Goal: Task Accomplishment & Management: Manage account settings

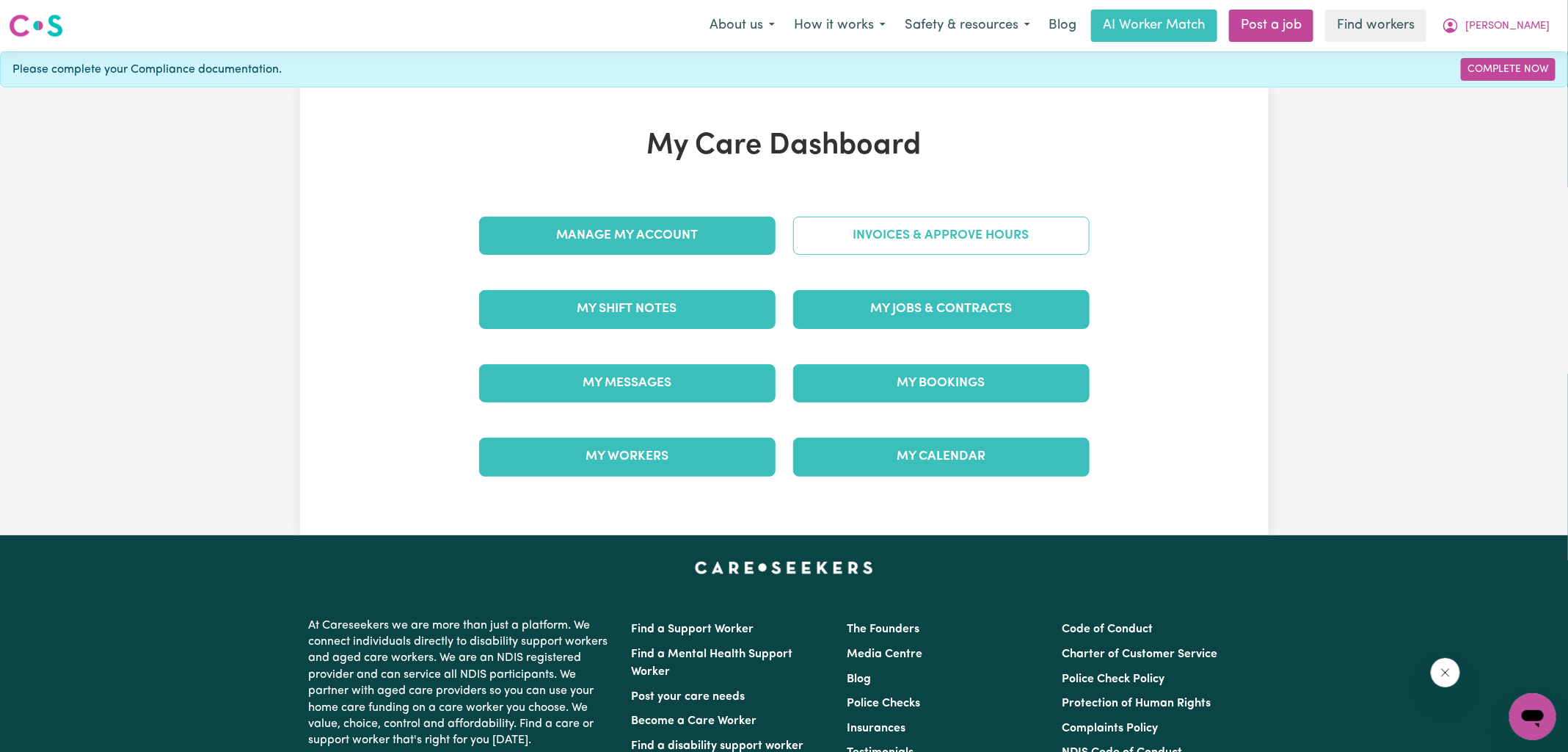
click at [807, 242] on link "Invoices & Approve Hours" at bounding box center [941, 236] width 297 height 39
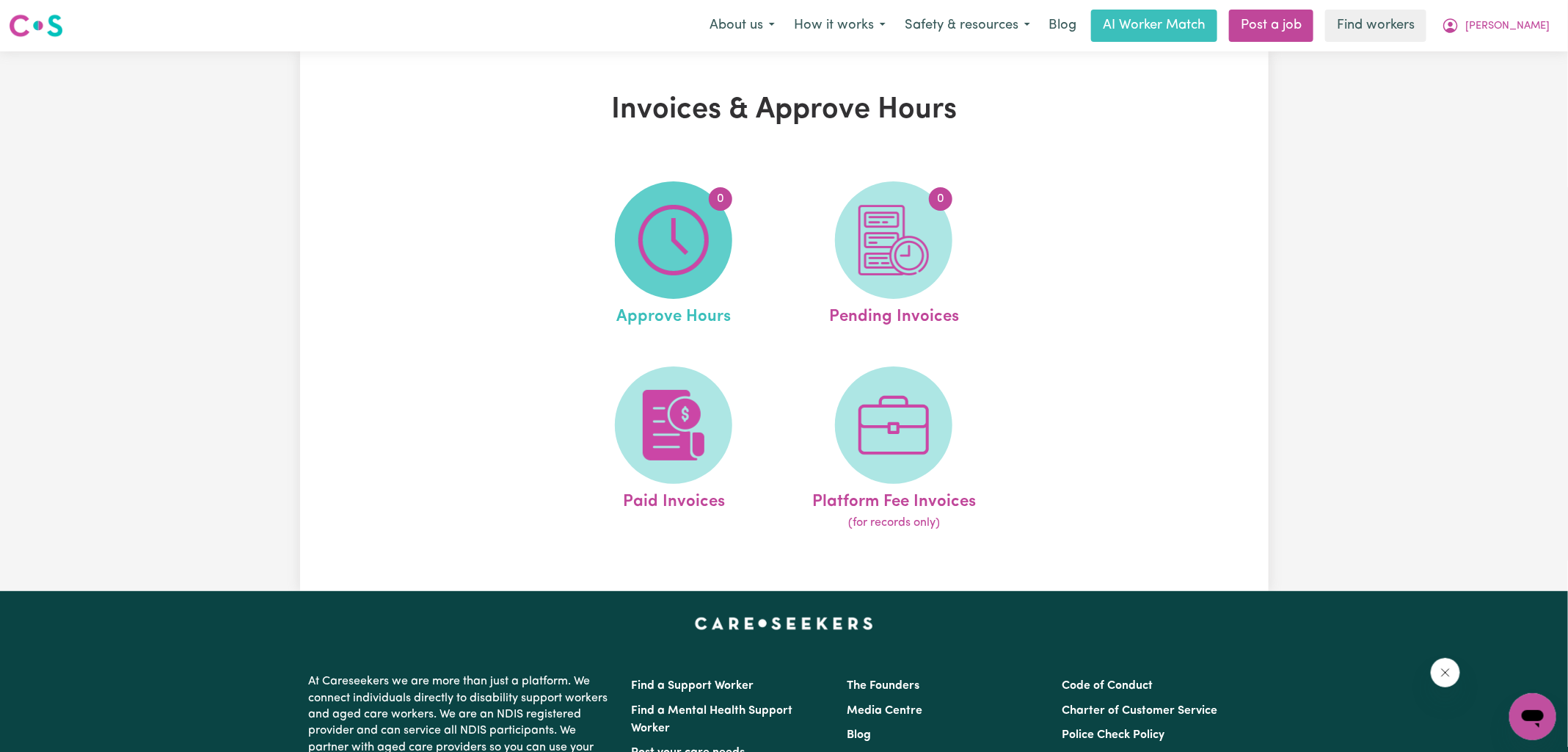
click at [677, 263] on img at bounding box center [673, 239] width 70 height 70
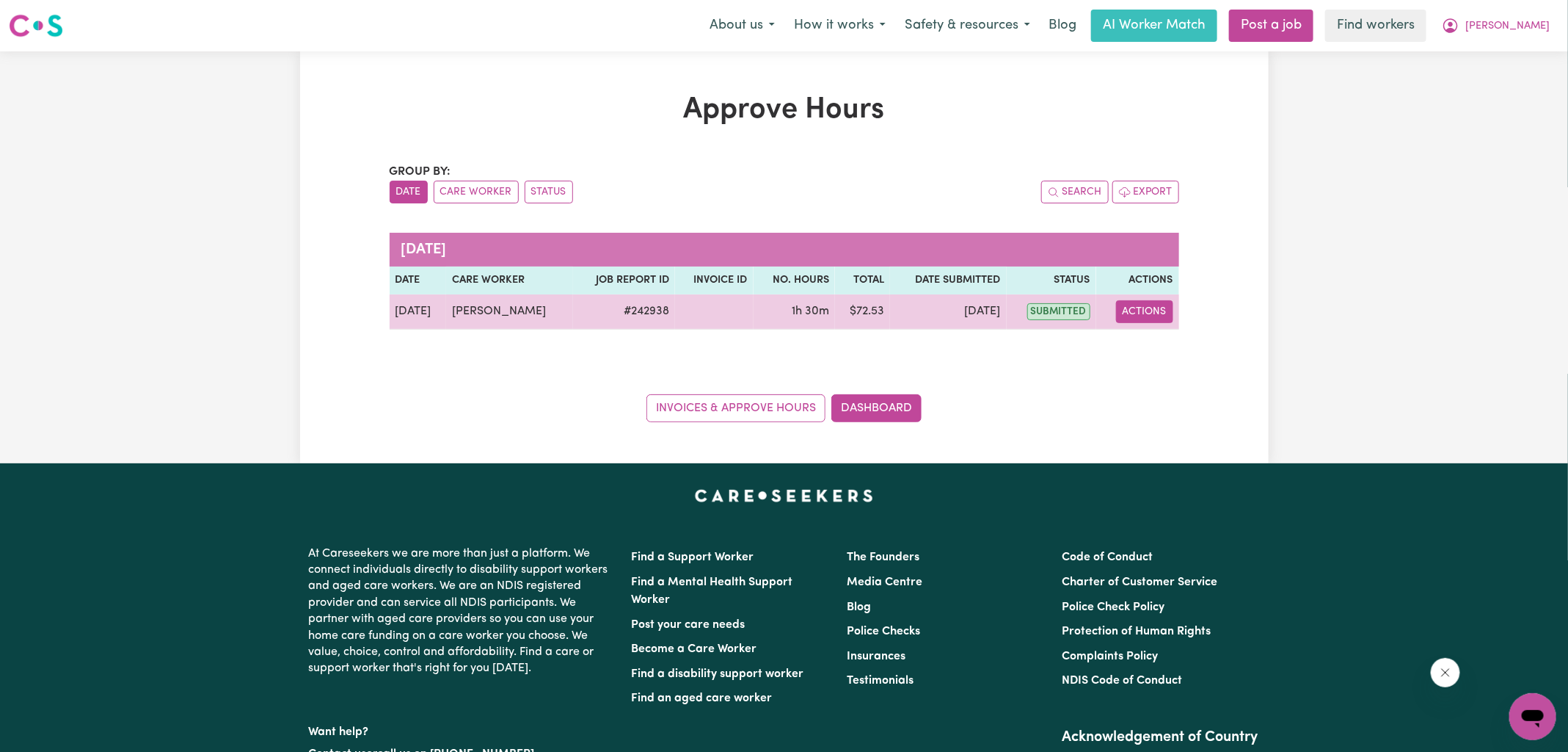
click at [1152, 313] on button "Actions" at bounding box center [1145, 312] width 57 height 23
click at [1163, 340] on link "View Job Report" at bounding box center [1182, 345] width 125 height 29
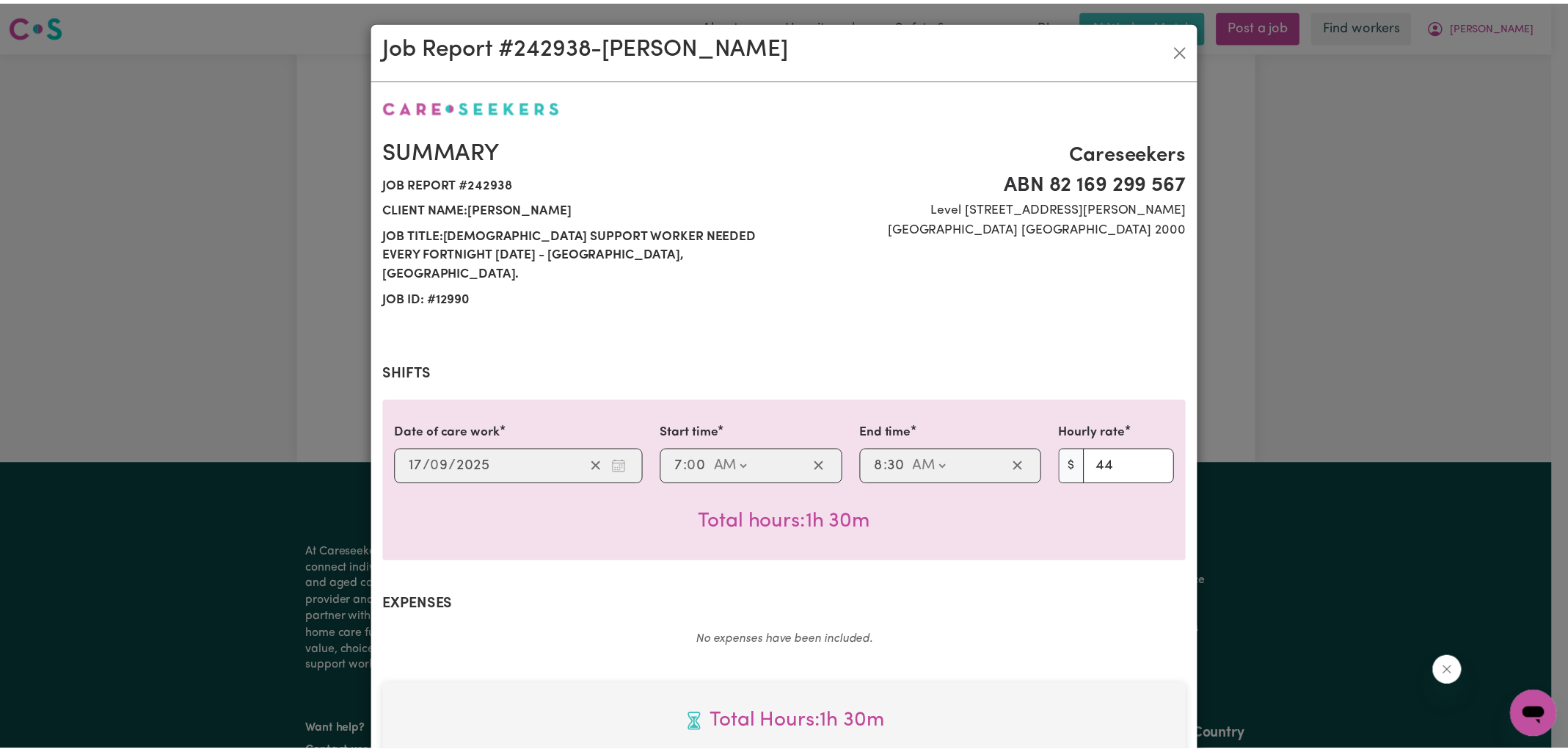
scroll to position [397, 0]
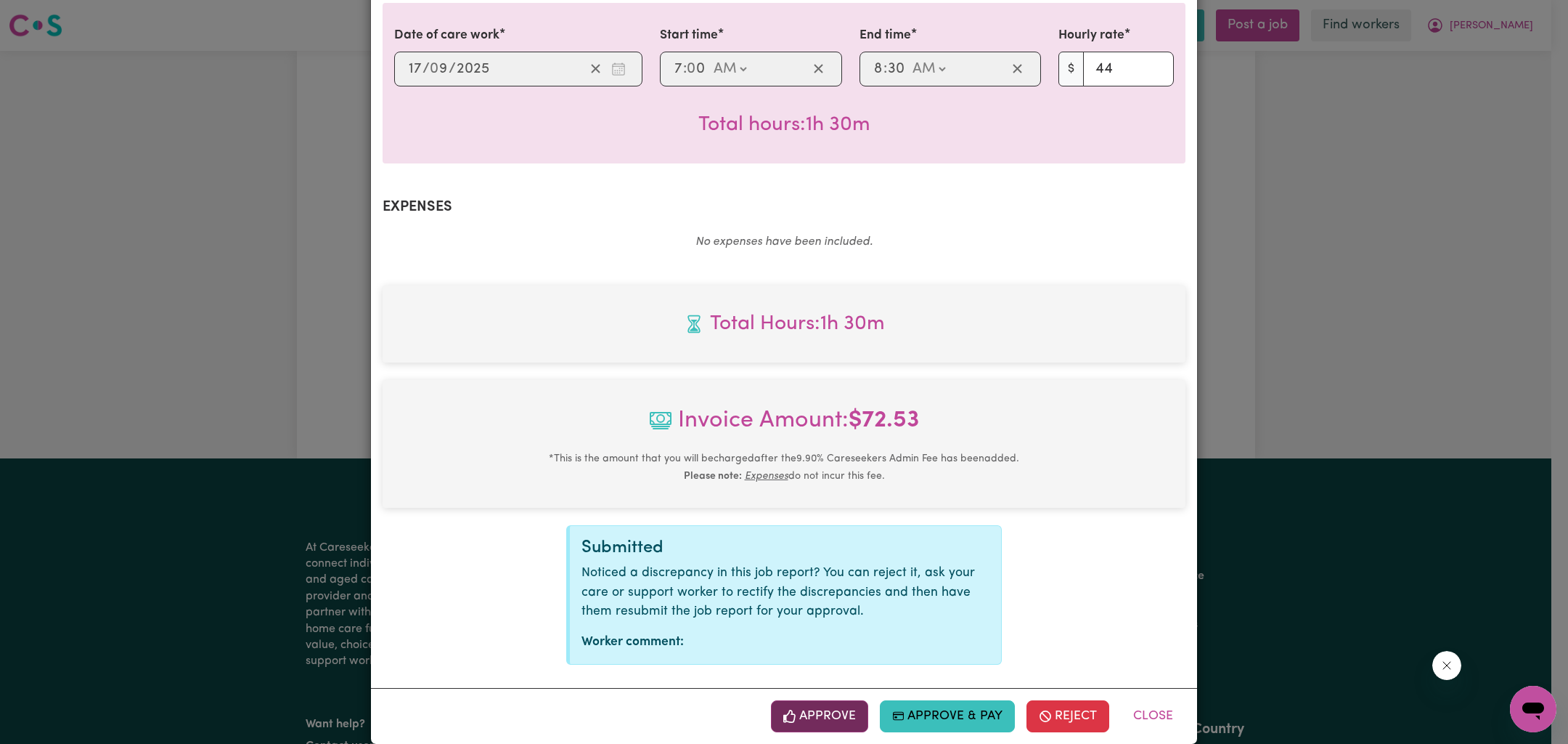
click at [837, 700] on button "Approve" at bounding box center [820, 716] width 97 height 32
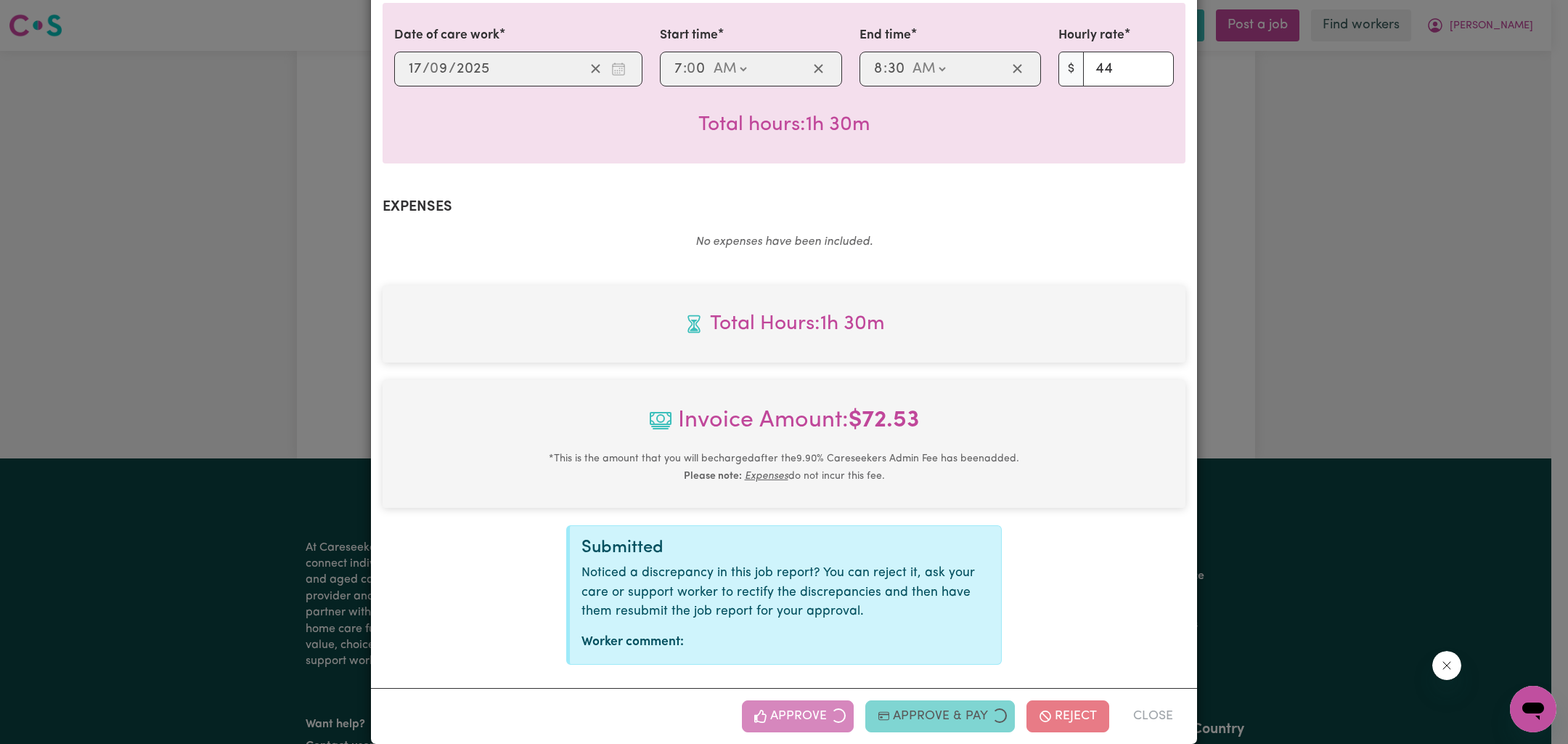
click at [1266, 451] on div "Job Report # 242938 - [PERSON_NAME] Summary Job report # 242938 Client name: [P…" at bounding box center [784, 372] width 1568 height 744
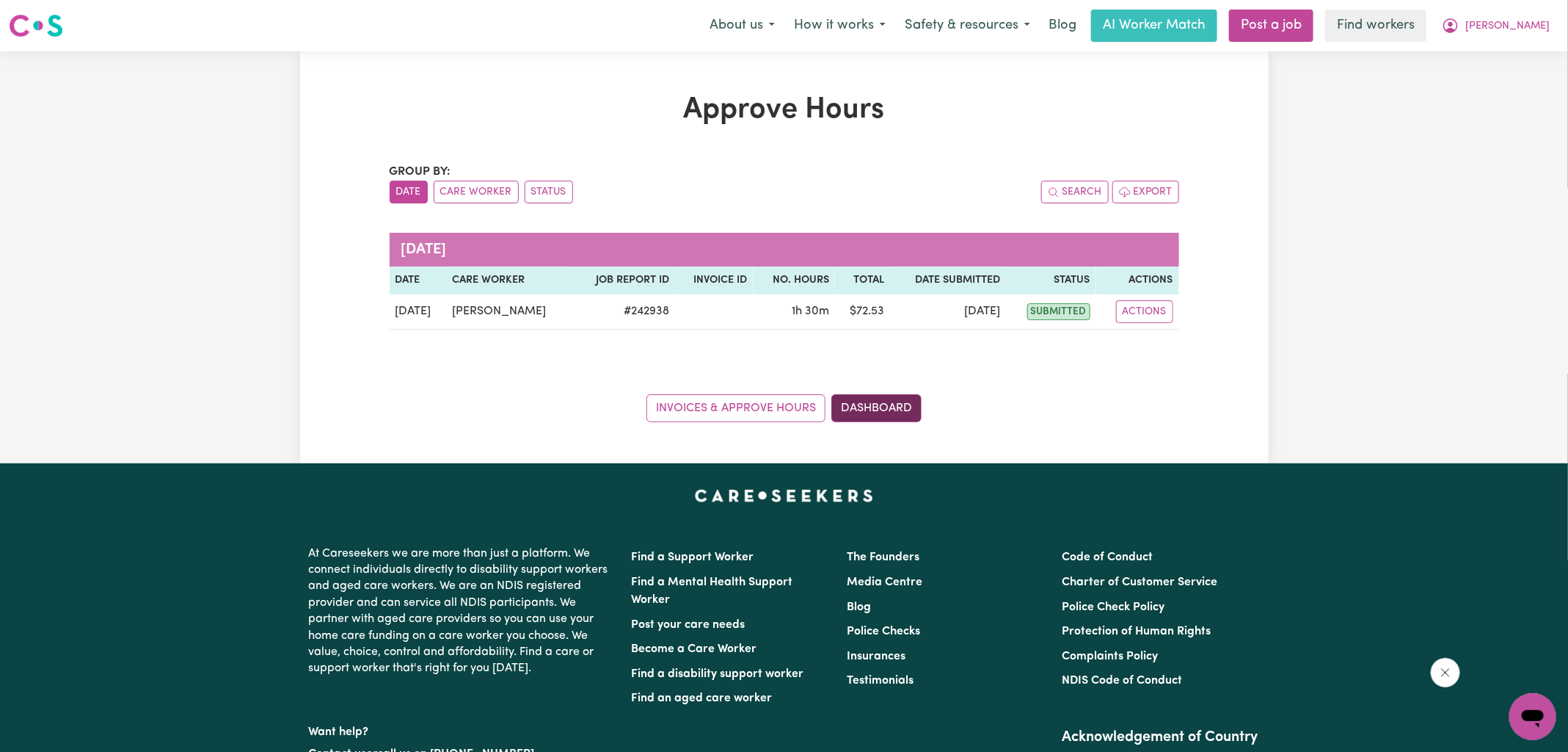
click at [899, 414] on link "Dashboard" at bounding box center [877, 408] width 91 height 28
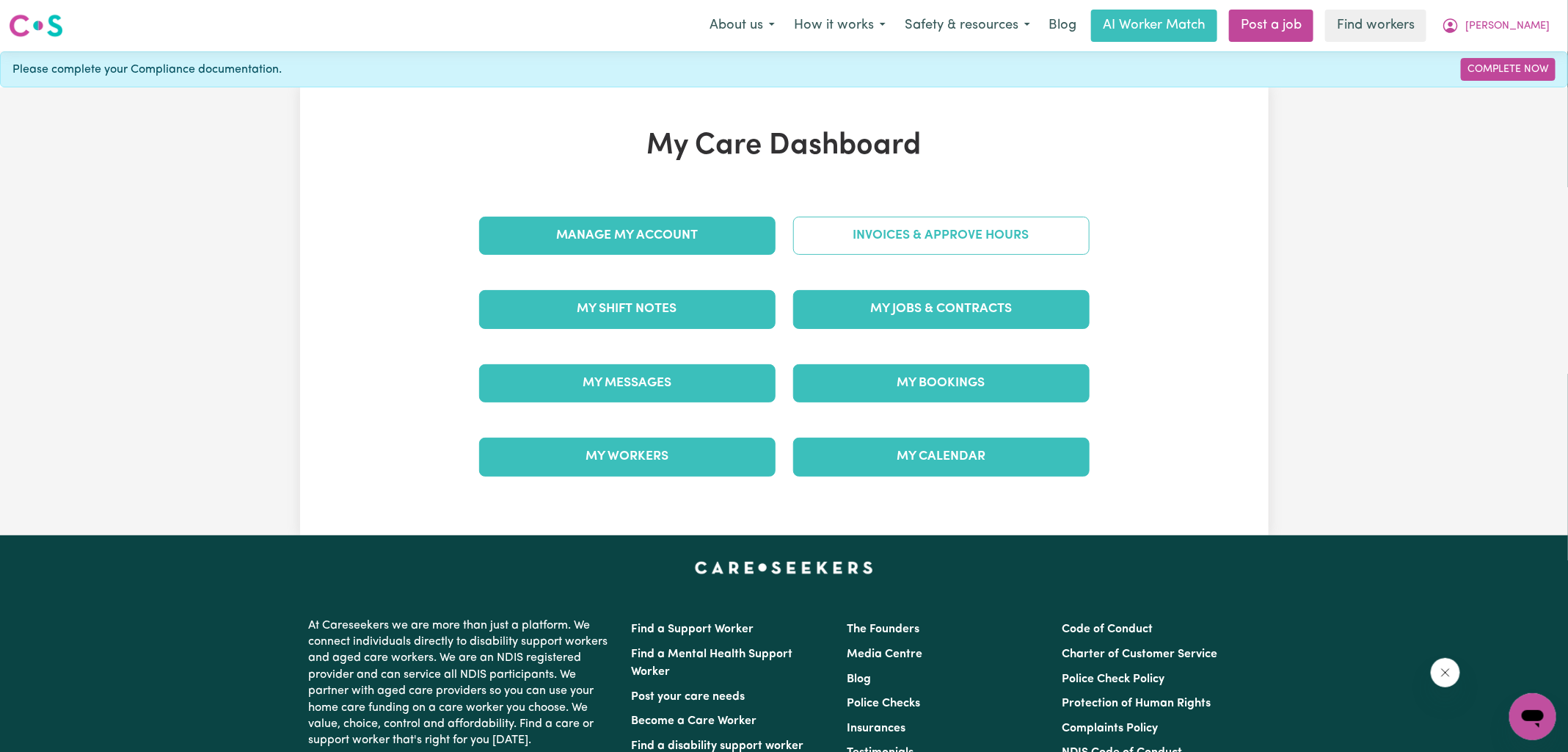
click at [870, 233] on link "Invoices & Approve Hours" at bounding box center [941, 236] width 297 height 39
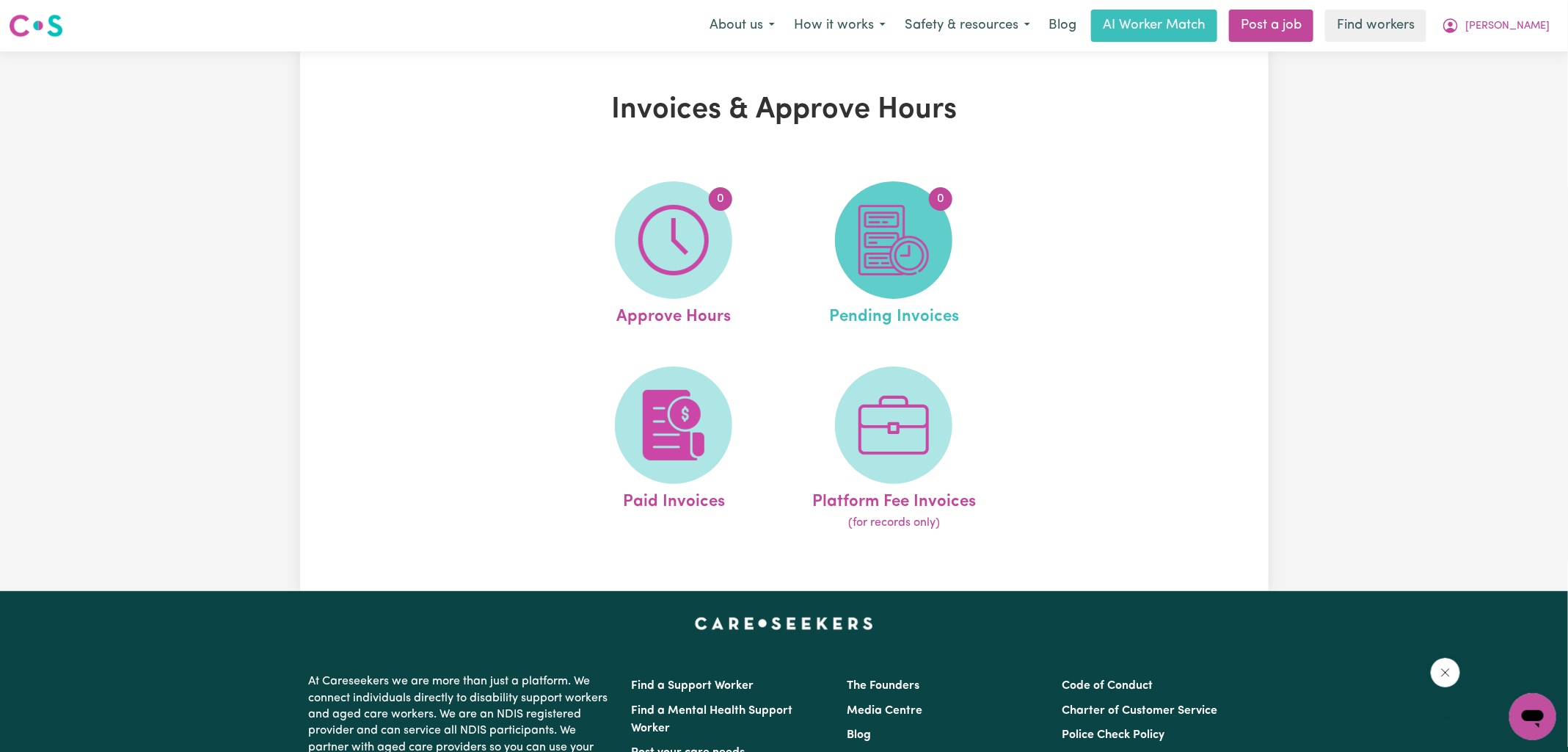
click at [894, 260] on img at bounding box center [893, 239] width 70 height 70
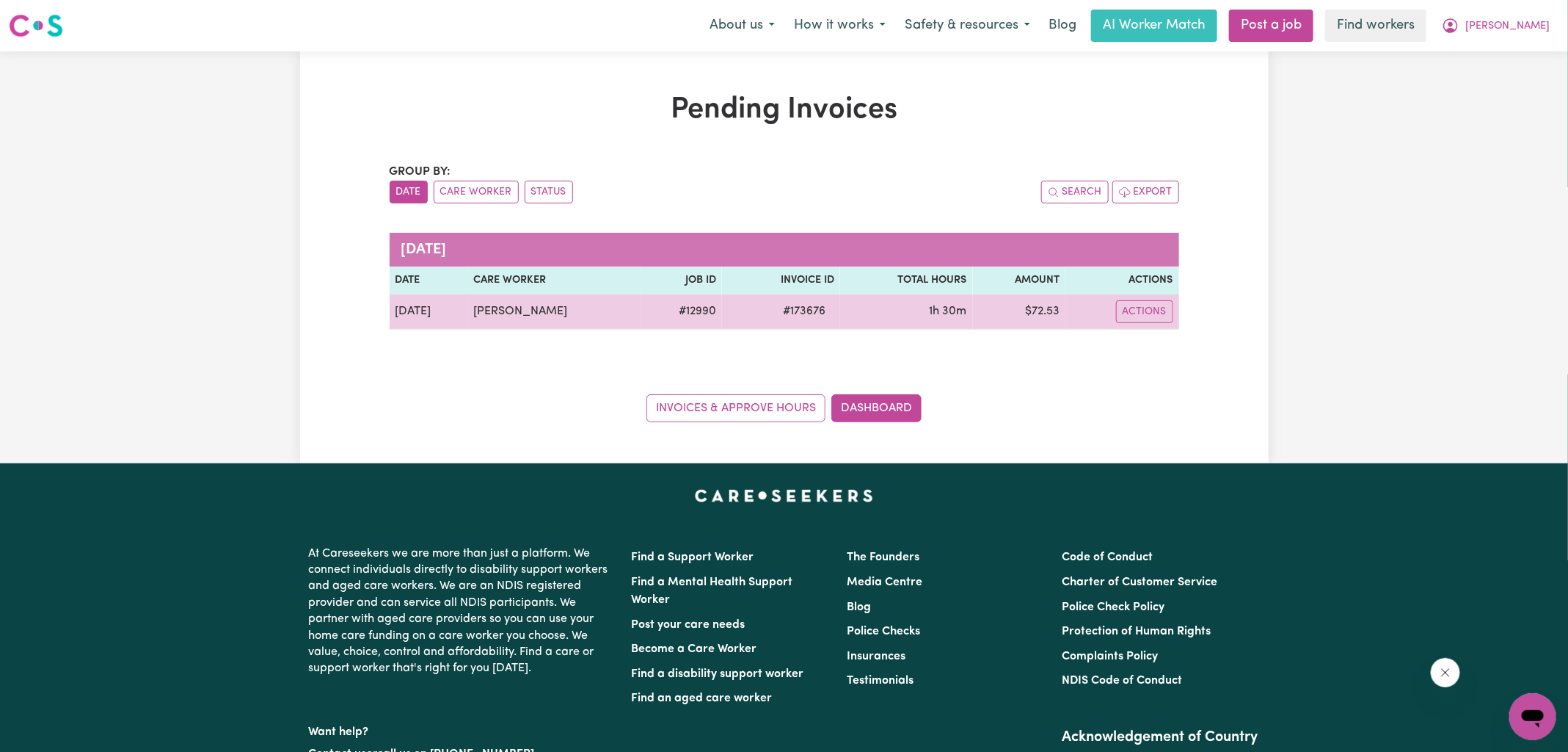
click at [801, 312] on span "# 173676" at bounding box center [804, 311] width 60 height 17
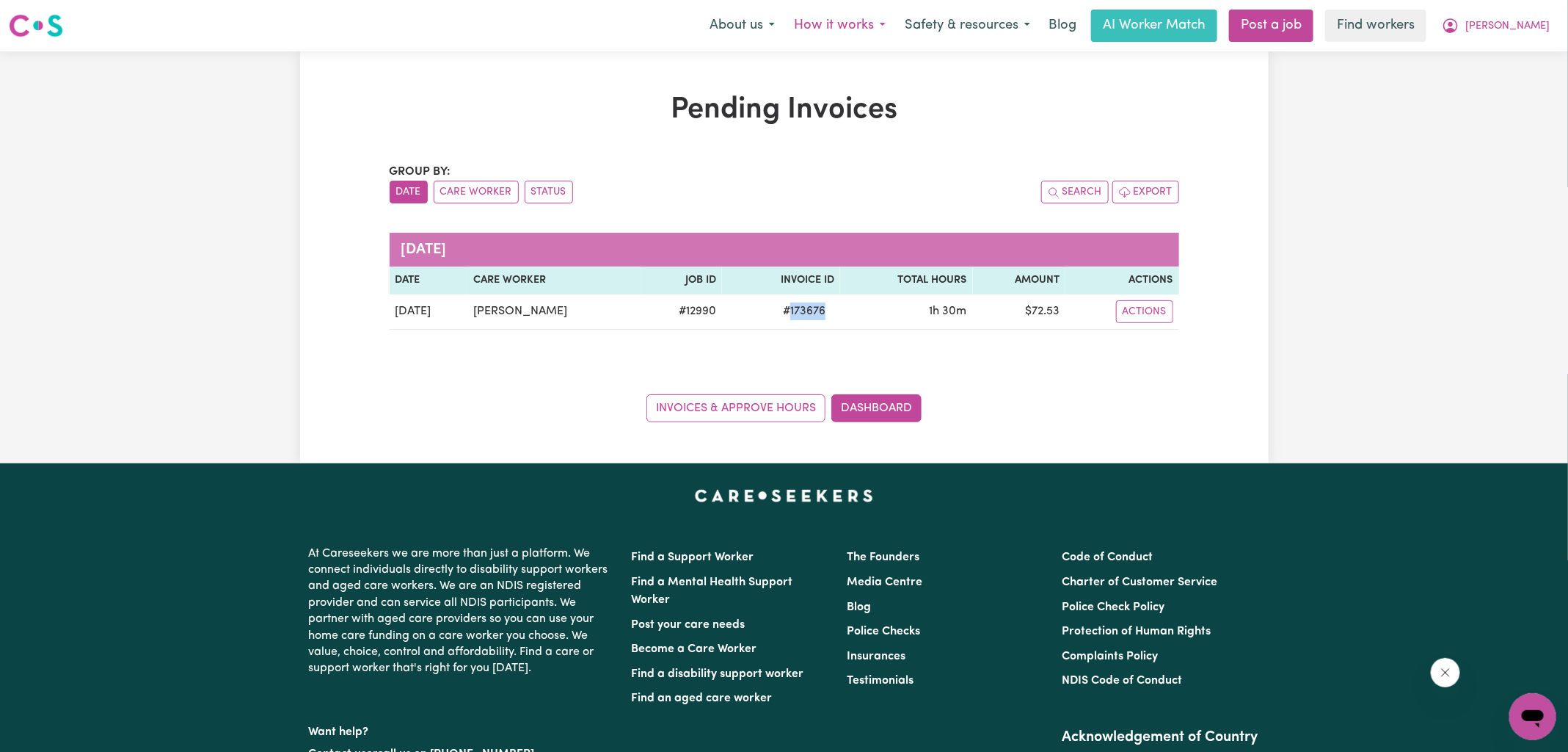
copy span "173676"
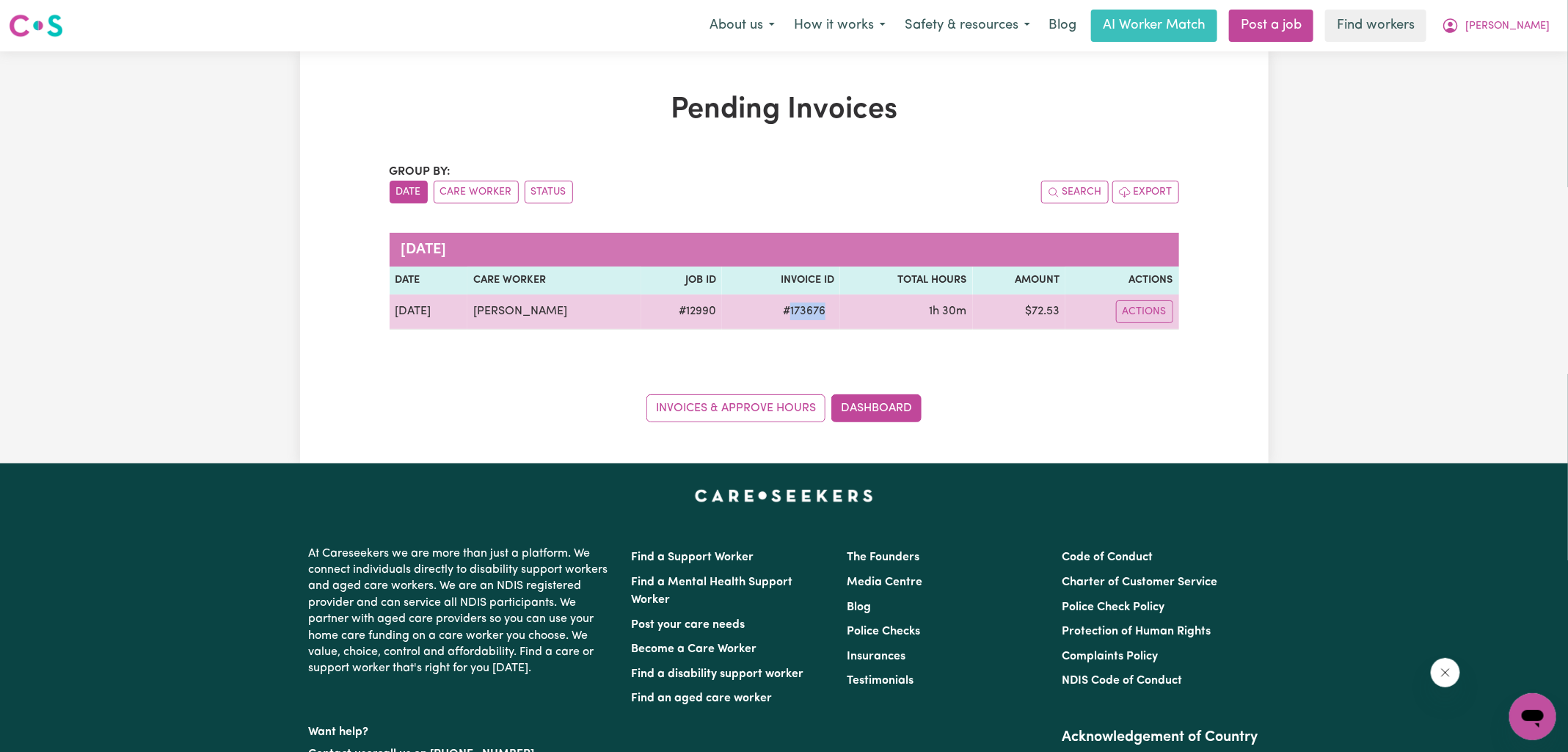
click at [1035, 307] on td "$ 72.53" at bounding box center [1019, 312] width 93 height 35
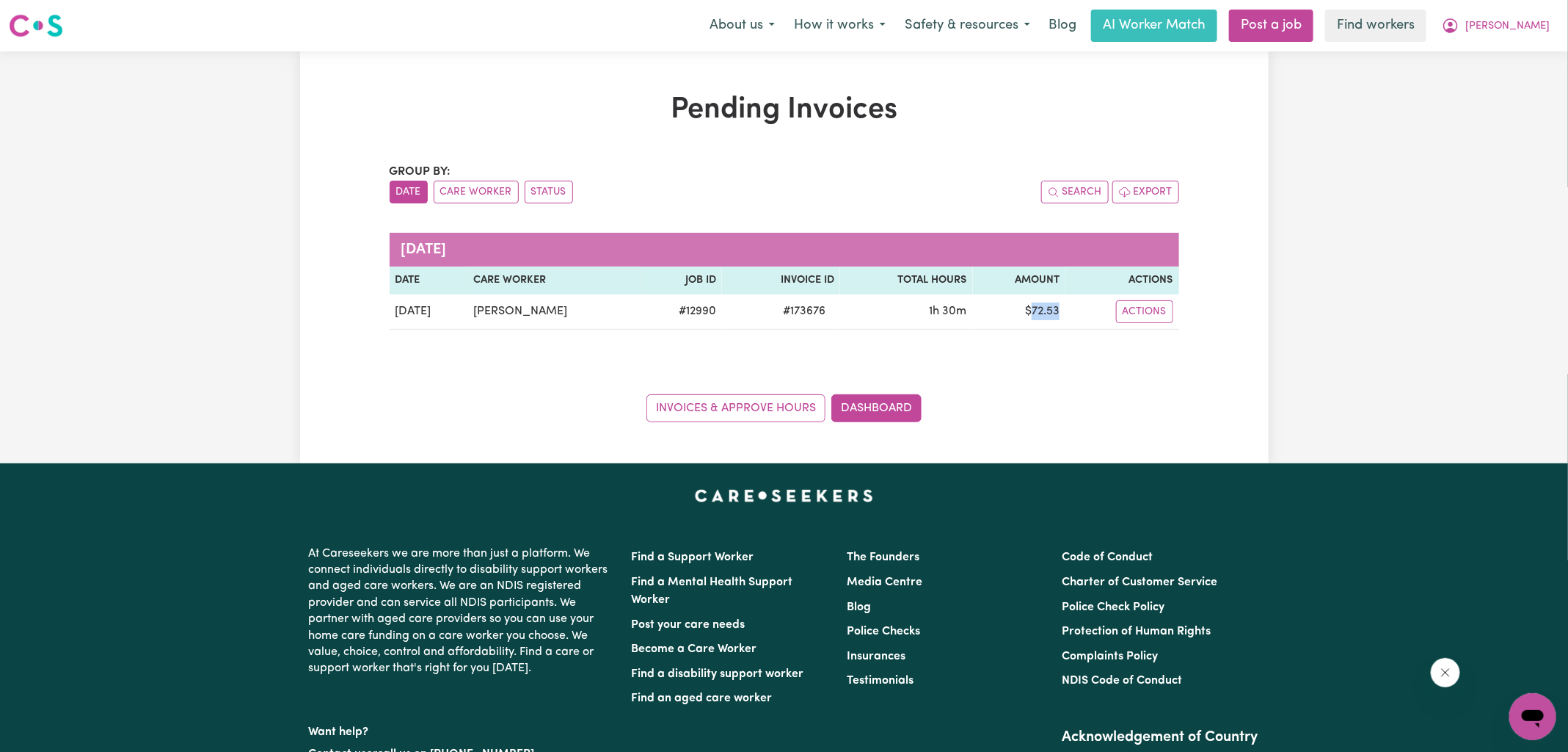
click at [1054, 352] on div "Group by: Date Care Worker Status Search Export [DATE] Date Care Worker Job ID …" at bounding box center [784, 292] width 789 height 259
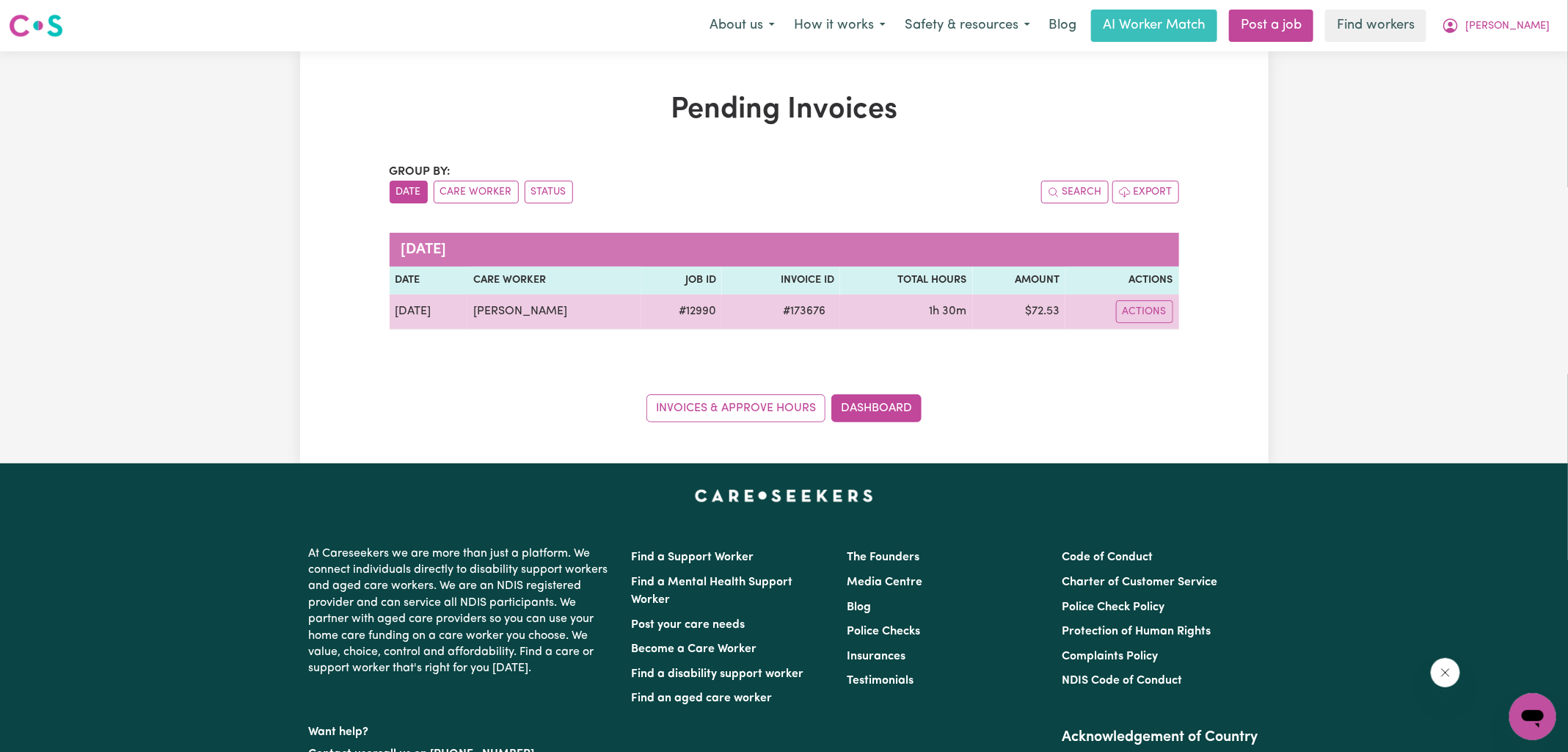
click at [1042, 316] on td "$ 72.53" at bounding box center [1019, 312] width 93 height 35
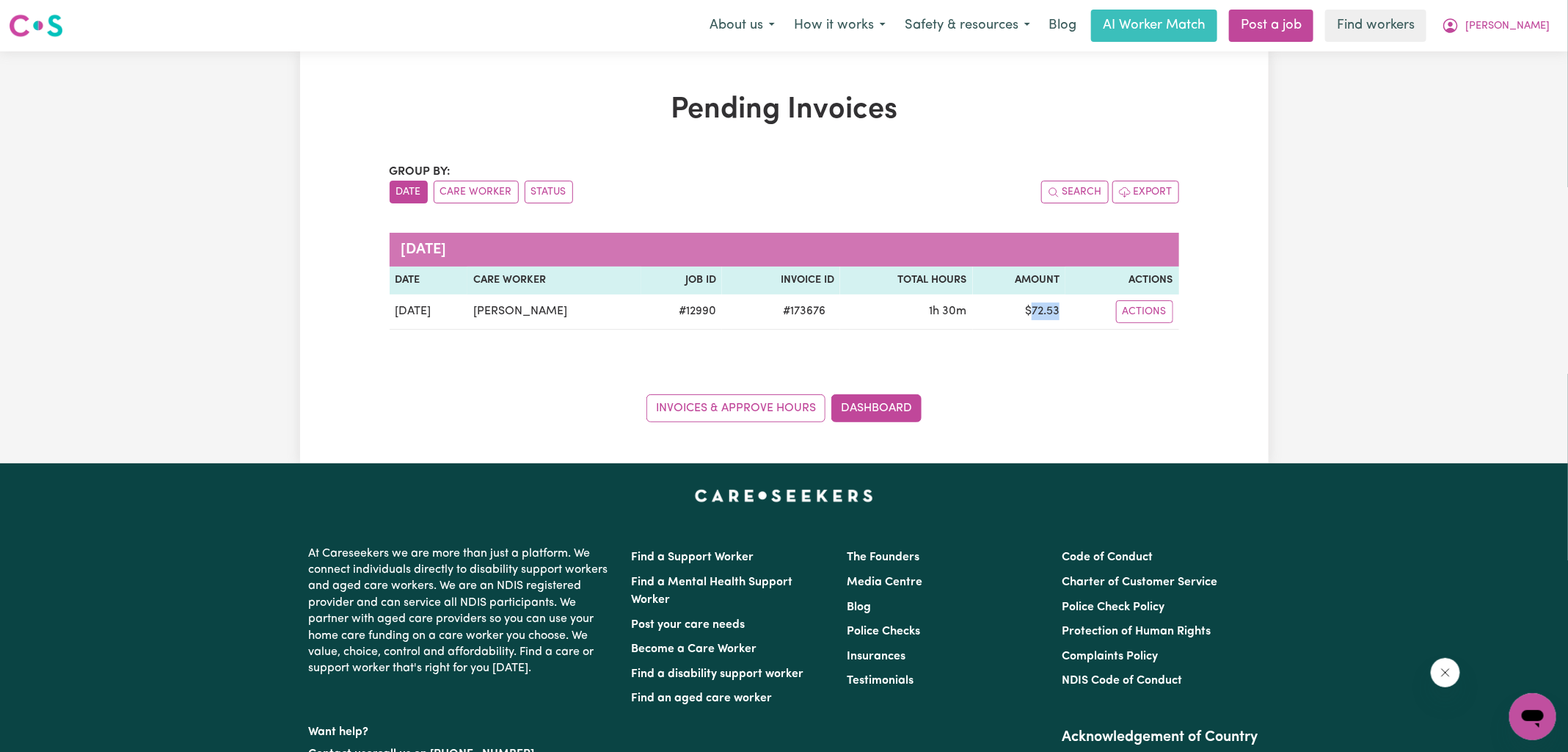
copy td "72.53"
click at [1458, 30] on icon "My Account" at bounding box center [1450, 25] width 14 height 14
click at [1489, 86] on link "Logout" at bounding box center [1500, 84] width 116 height 28
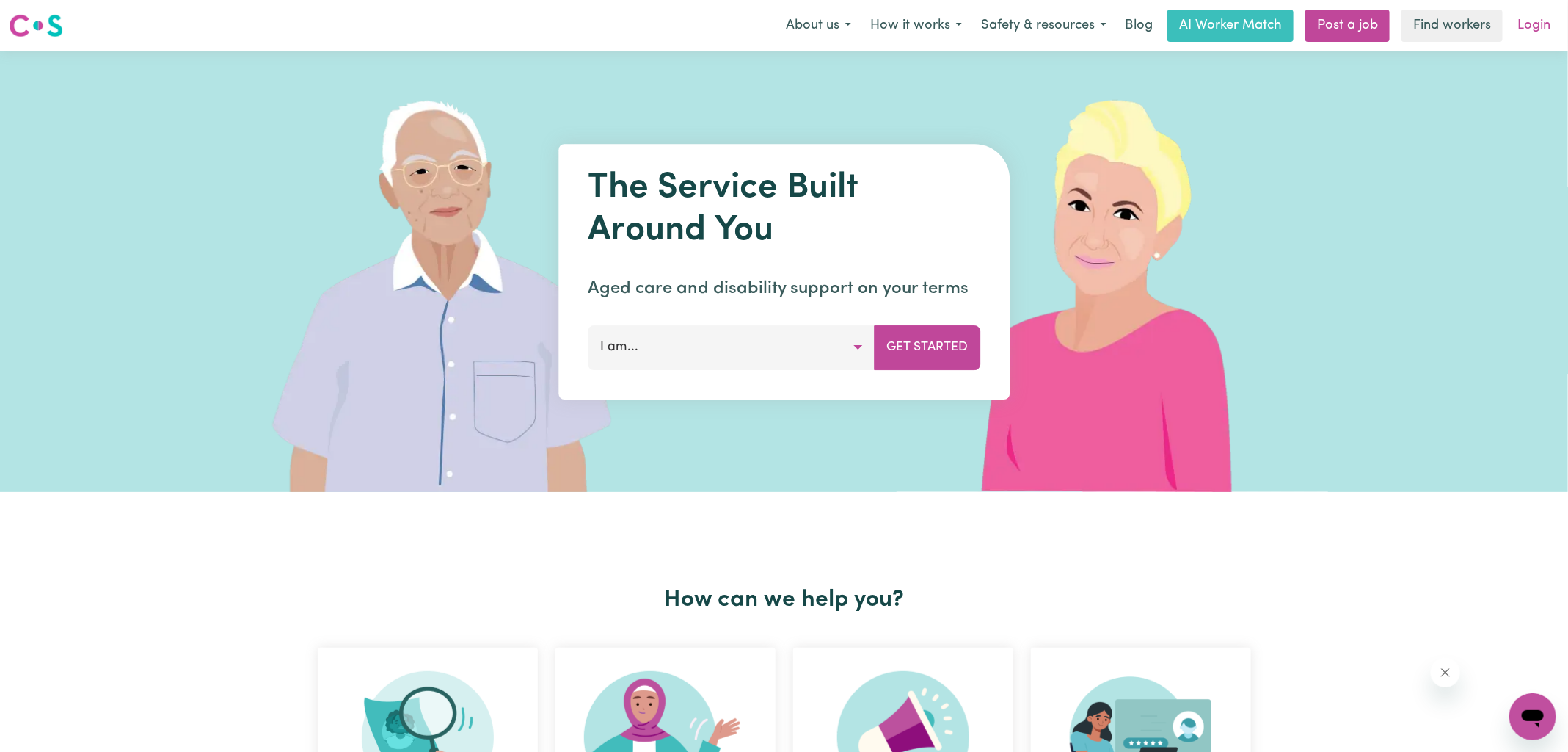
click at [1530, 29] on link "Login" at bounding box center [1533, 26] width 51 height 32
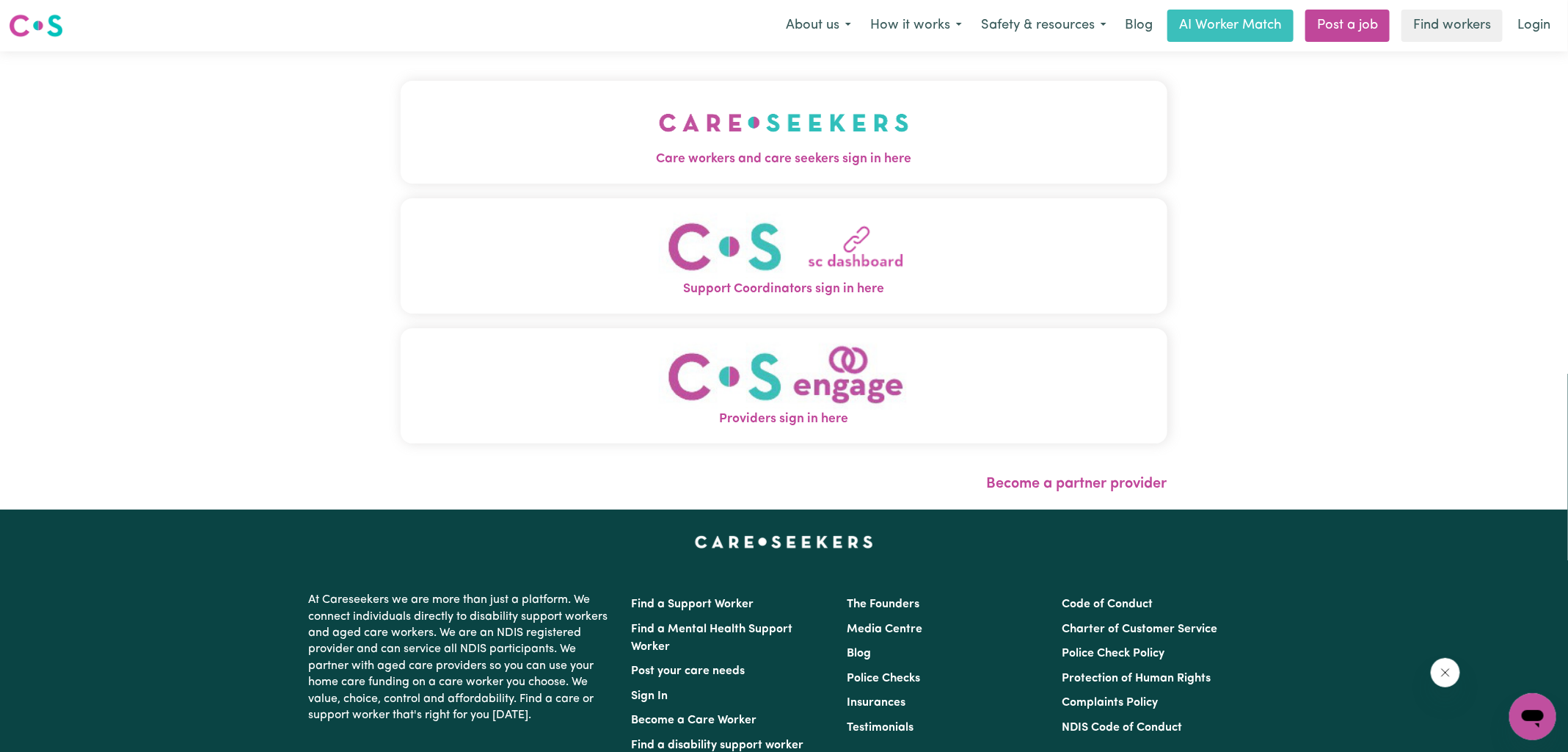
click at [732, 149] on span "Care workers and care seekers sign in here" at bounding box center [784, 159] width 767 height 19
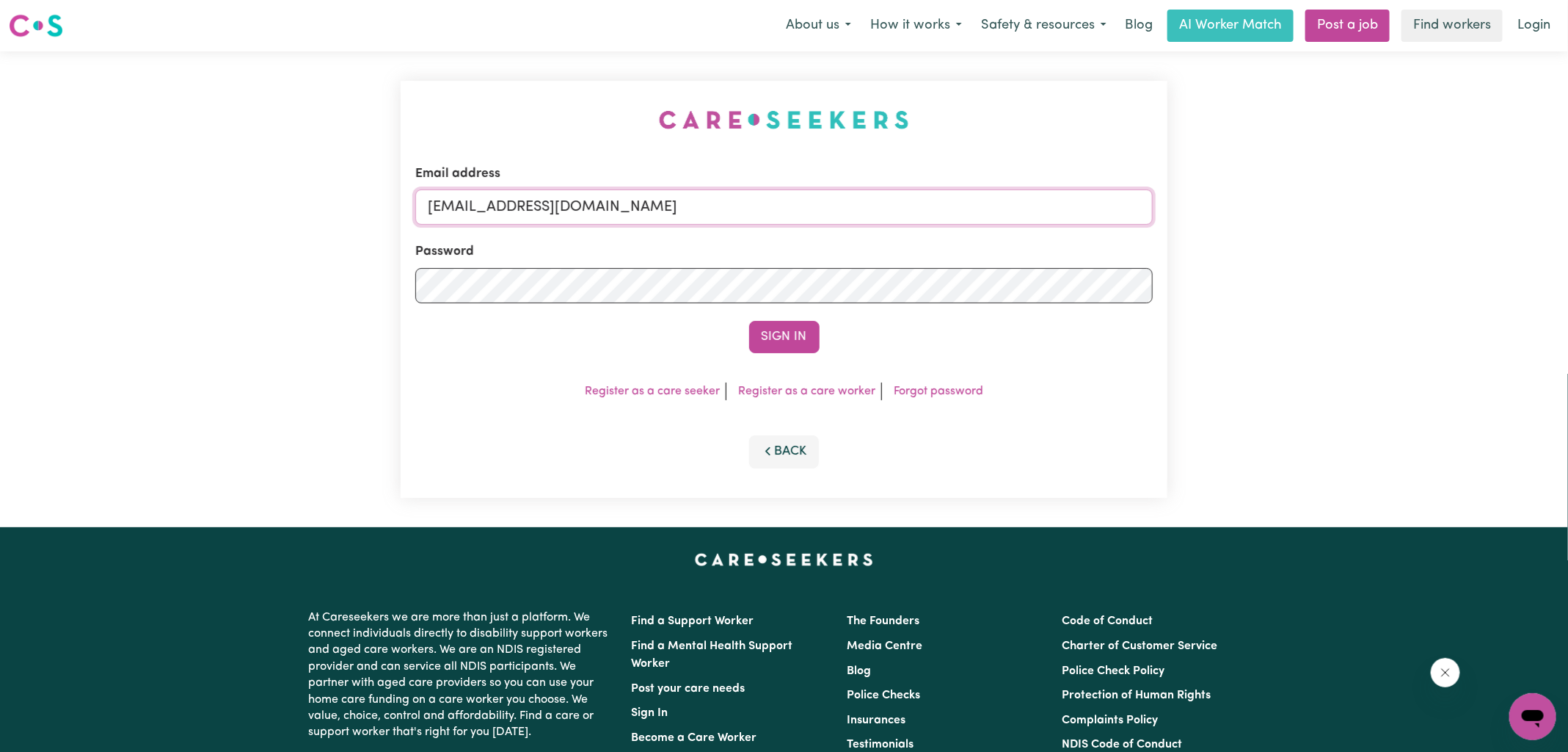
drag, startPoint x: 506, startPoint y: 208, endPoint x: 1542, endPoint y: 292, distance: 1039.4
click at [1541, 293] on div "Email address [EMAIL_ADDRESS][DOMAIN_NAME] Password Sign In Register as a care …" at bounding box center [784, 289] width 1568 height 476
drag, startPoint x: 502, startPoint y: 207, endPoint x: 1231, endPoint y: 300, distance: 734.9
click at [1231, 300] on div "Email address [EMAIL_ADDRESS][DOMAIN_NAME] Password Sign In Register as a care …" at bounding box center [784, 289] width 1568 height 476
type input "[EMAIL_ADDRESS][DOMAIN_NAME]"
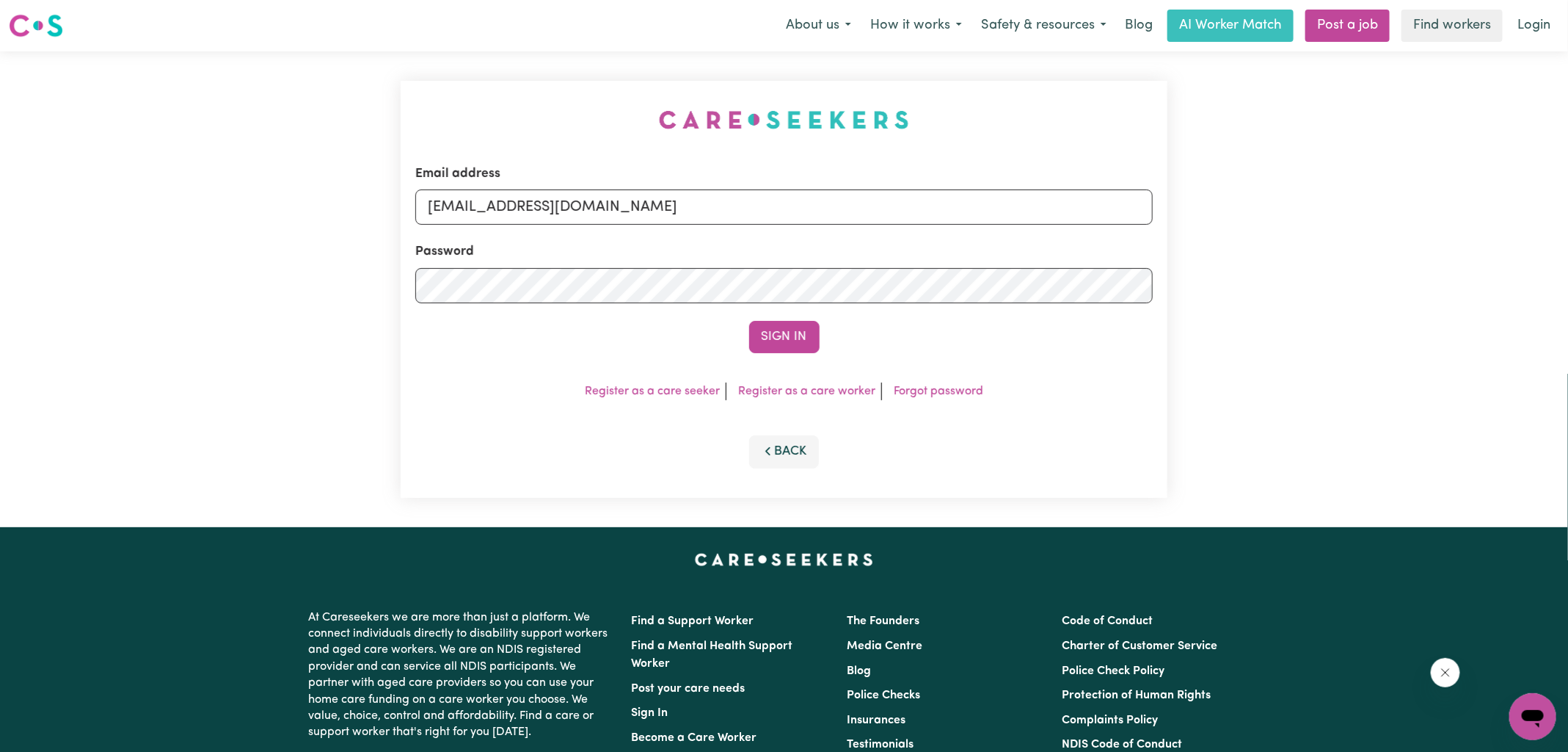
click at [749, 321] on button "Sign In" at bounding box center [784, 337] width 70 height 32
